Goal: Task Accomplishment & Management: Complete application form

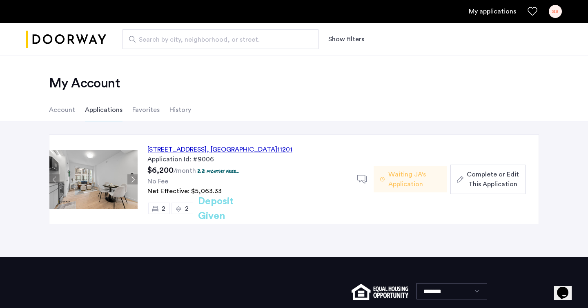
click at [334, 235] on div "[STREET_ADDRESS] Application Id: #9006 $6,200 /month 2.2 months free... No Fee …" at bounding box center [294, 189] width 588 height 136
click at [503, 179] on span "Complete or Edit This Application" at bounding box center [493, 180] width 52 height 20
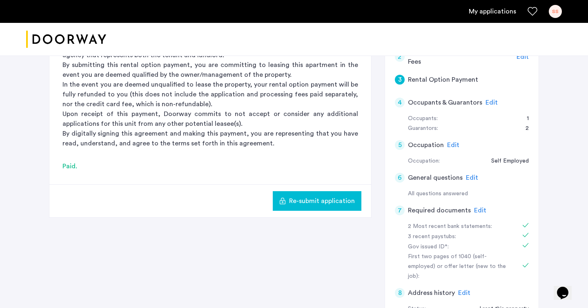
scroll to position [150, 0]
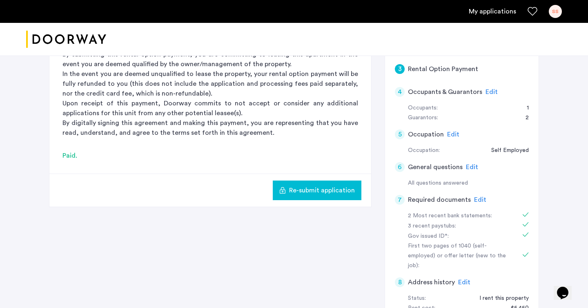
click at [450, 235] on div "Gov issued ID*:" at bounding box center [459, 237] width 103 height 10
click at [475, 199] on span "Edit" at bounding box center [480, 200] width 12 height 7
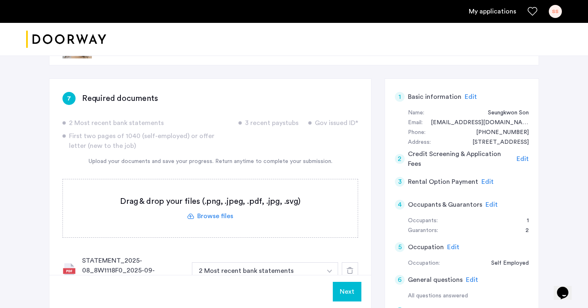
scroll to position [0, 0]
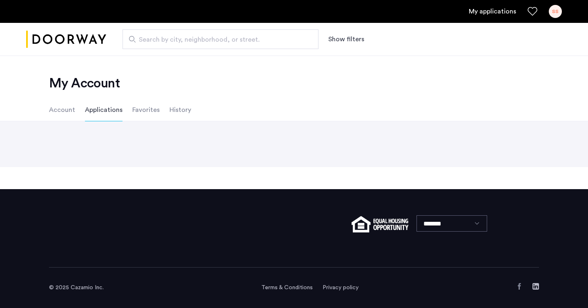
click at [188, 137] on div "Back page 1 / 1 You're on page 1 Next page" at bounding box center [294, 144] width 588 height 46
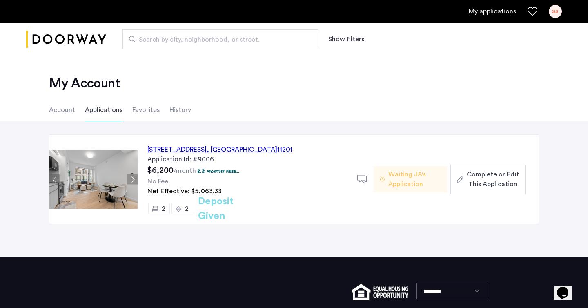
click at [470, 178] on span "Complete or Edit This Application" at bounding box center [493, 180] width 52 height 20
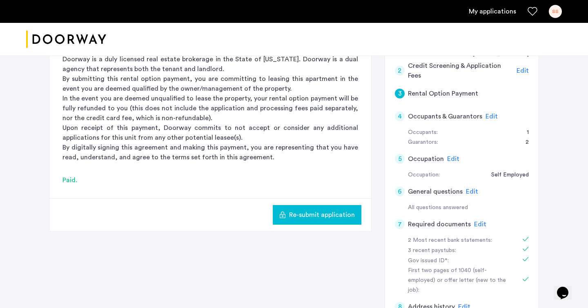
scroll to position [133, 0]
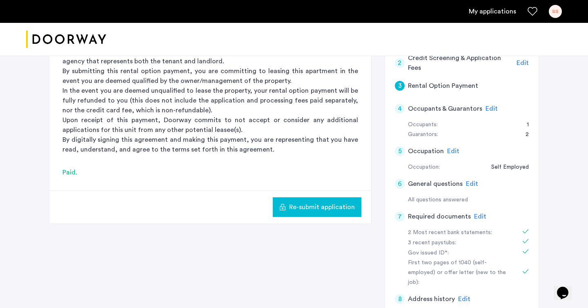
click at [474, 218] on span "Edit" at bounding box center [480, 216] width 12 height 7
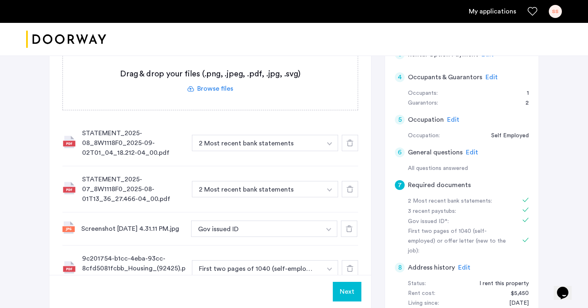
scroll to position [165, 0]
click at [226, 89] on label at bounding box center [210, 80] width 295 height 58
click at [0, 0] on input "file" at bounding box center [0, 0] width 0 height 0
click at [218, 92] on label at bounding box center [210, 80] width 295 height 58
click at [0, 0] on input "file" at bounding box center [0, 0] width 0 height 0
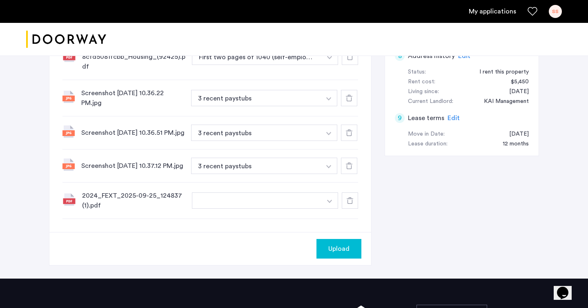
scroll to position [379, 0]
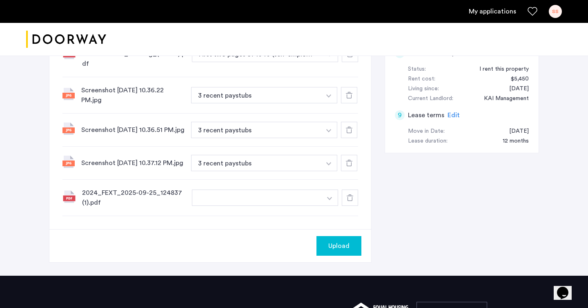
click at [264, 200] on button "button" at bounding box center [257, 198] width 130 height 16
click at [267, 206] on button "button" at bounding box center [257, 198] width 130 height 16
click at [323, 206] on button "button" at bounding box center [330, 198] width 17 height 16
click at [245, 221] on input at bounding box center [265, 214] width 146 height 14
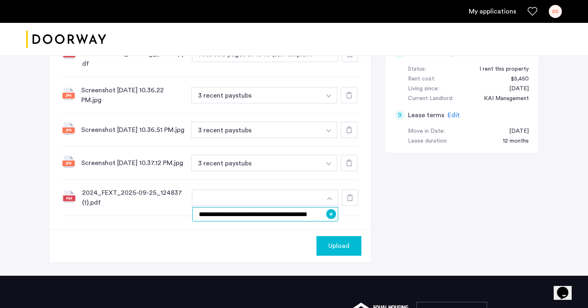
type input "**********"
click at [328, 219] on button "+" at bounding box center [331, 214] width 10 height 10
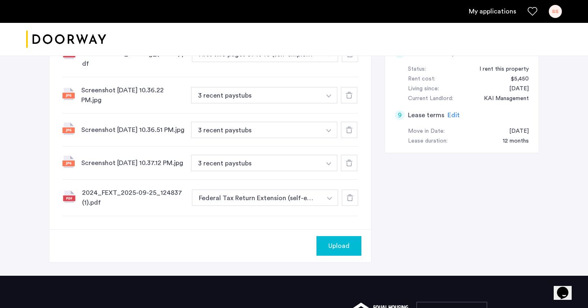
click at [336, 251] on span "Upload" at bounding box center [339, 246] width 21 height 10
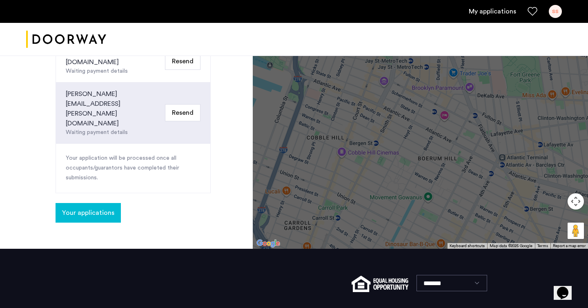
scroll to position [308, 0]
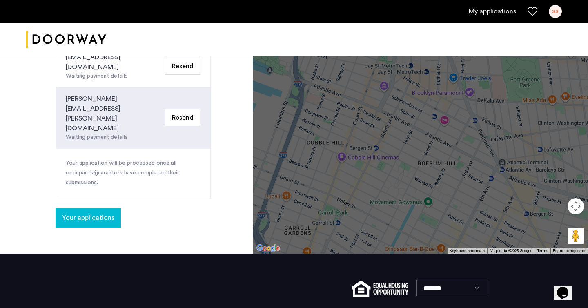
click at [101, 213] on span "Your applications" at bounding box center [88, 218] width 52 height 10
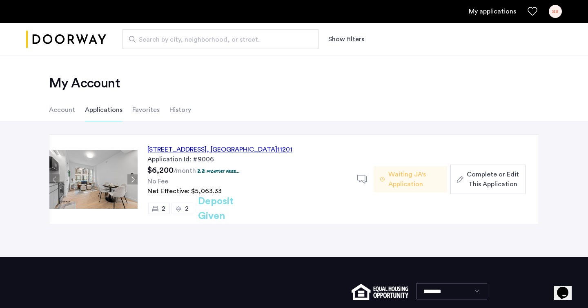
click at [482, 180] on span "Complete or Edit This Application" at bounding box center [493, 180] width 52 height 20
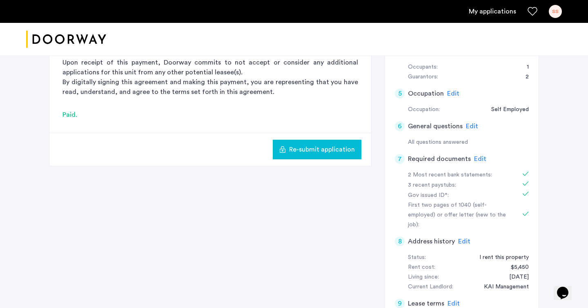
scroll to position [193, 0]
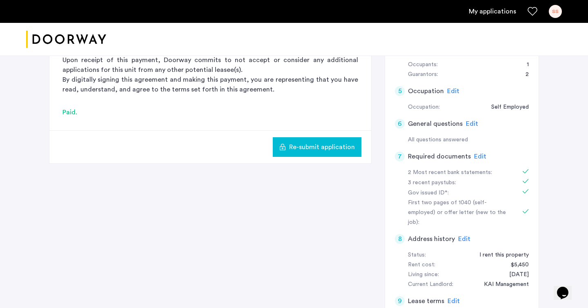
click at [476, 155] on span "Edit" at bounding box center [480, 156] width 12 height 7
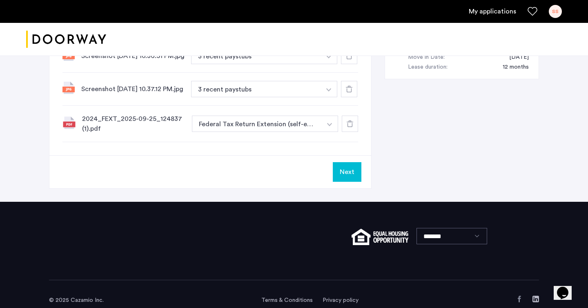
scroll to position [443, 0]
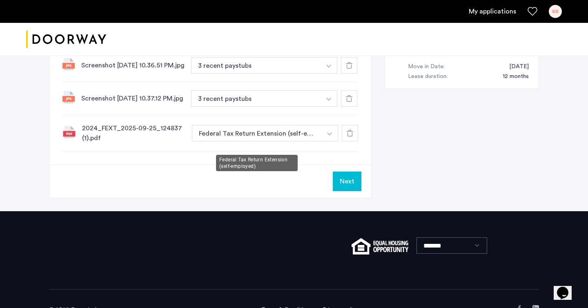
click at [284, 141] on button "Federal Tax Return Extension (self-employed)" at bounding box center [257, 133] width 130 height 16
click at [327, 141] on button "button" at bounding box center [330, 133] width 17 height 16
